Goal: Task Accomplishment & Management: Manage account settings

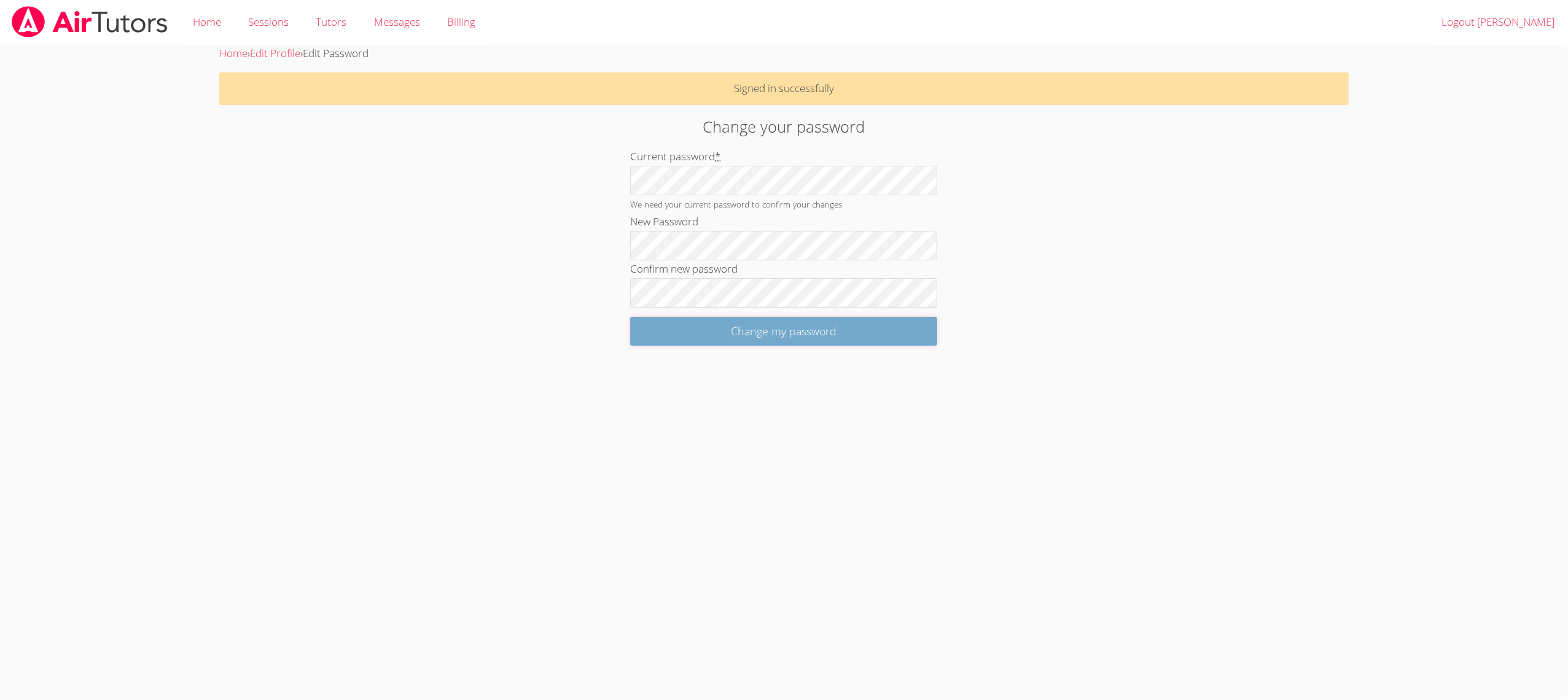
click at [686, 334] on input "Change my password" at bounding box center [783, 331] width 307 height 29
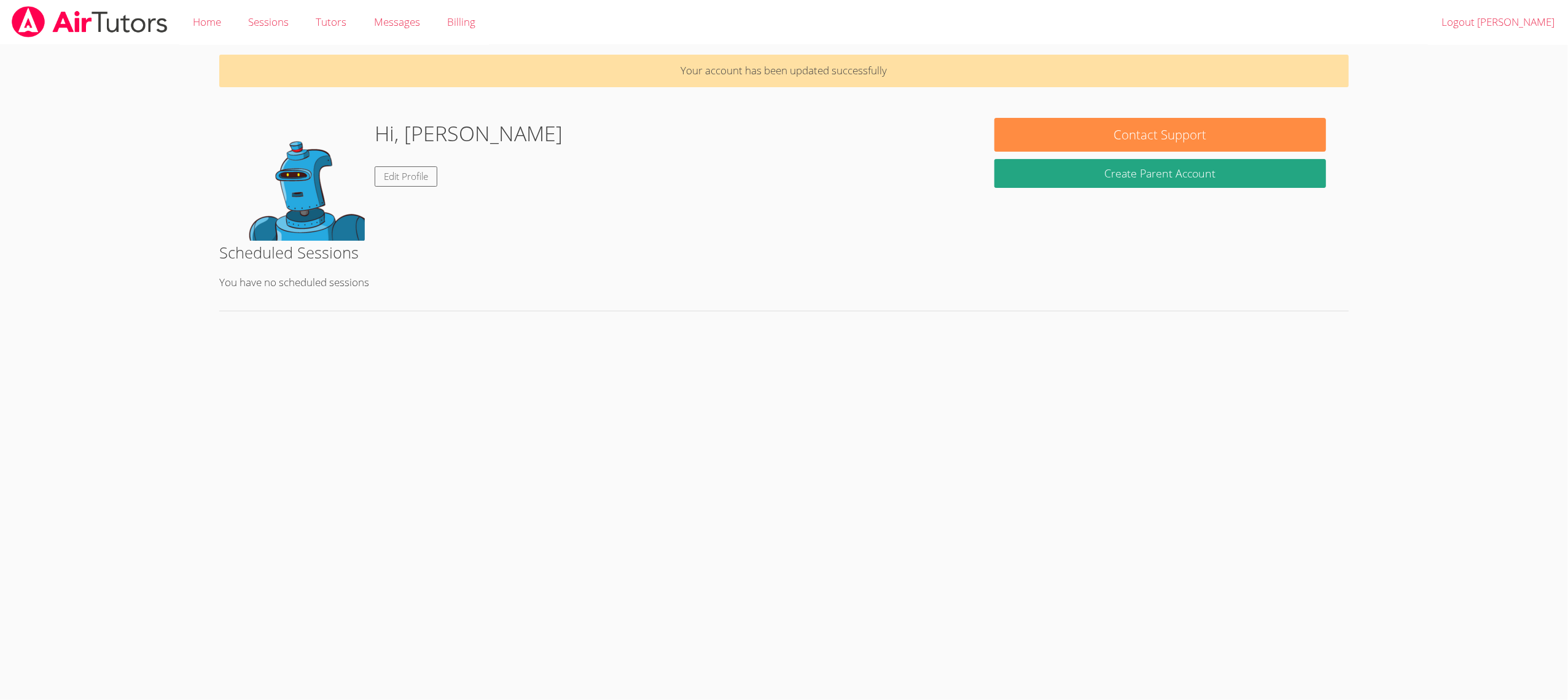
click at [1484, 22] on link "Logout [PERSON_NAME]" at bounding box center [1498, 22] width 140 height 45
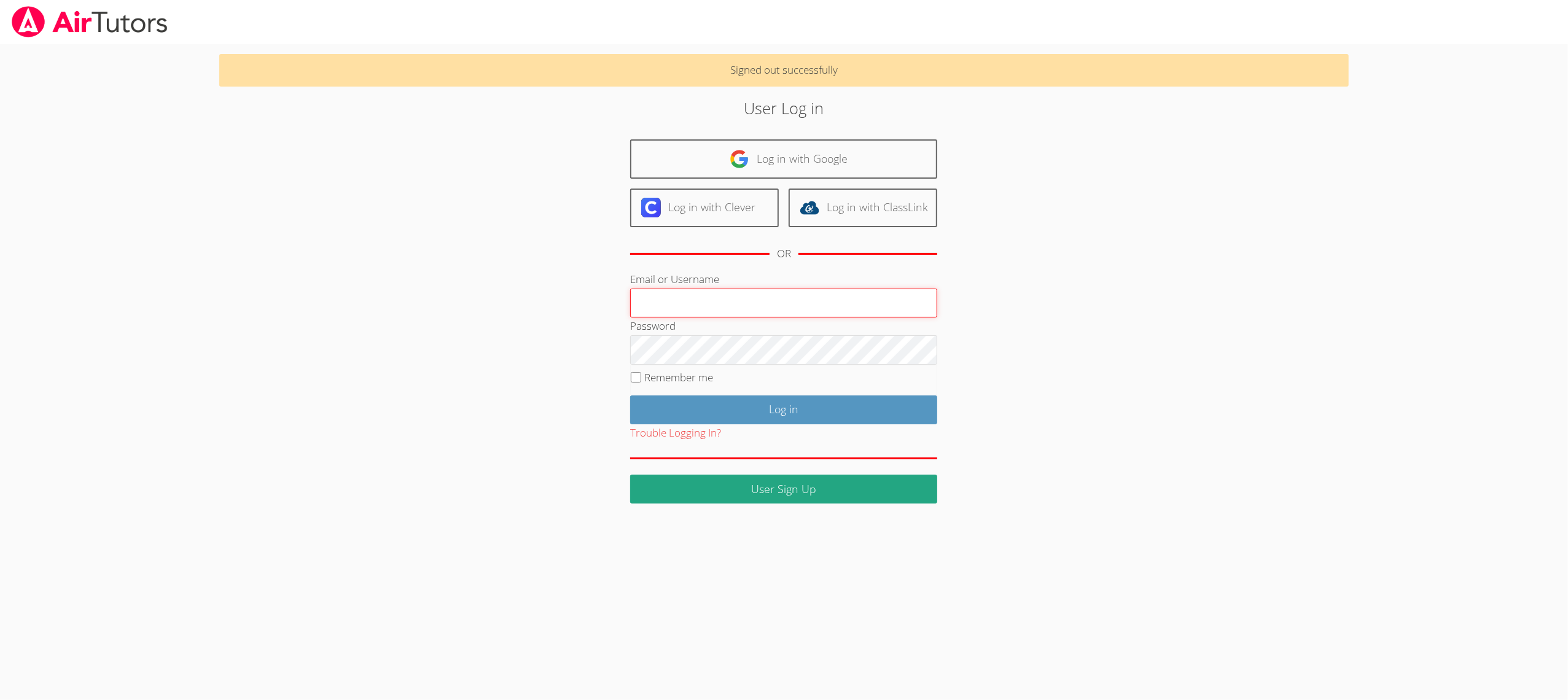
paste input "[EMAIL_ADDRESS][DOMAIN_NAME]"
type input "[EMAIL_ADDRESS][DOMAIN_NAME]"
click at [690, 421] on input "Log in" at bounding box center [783, 410] width 307 height 29
